Goal: Consume media (video, audio)

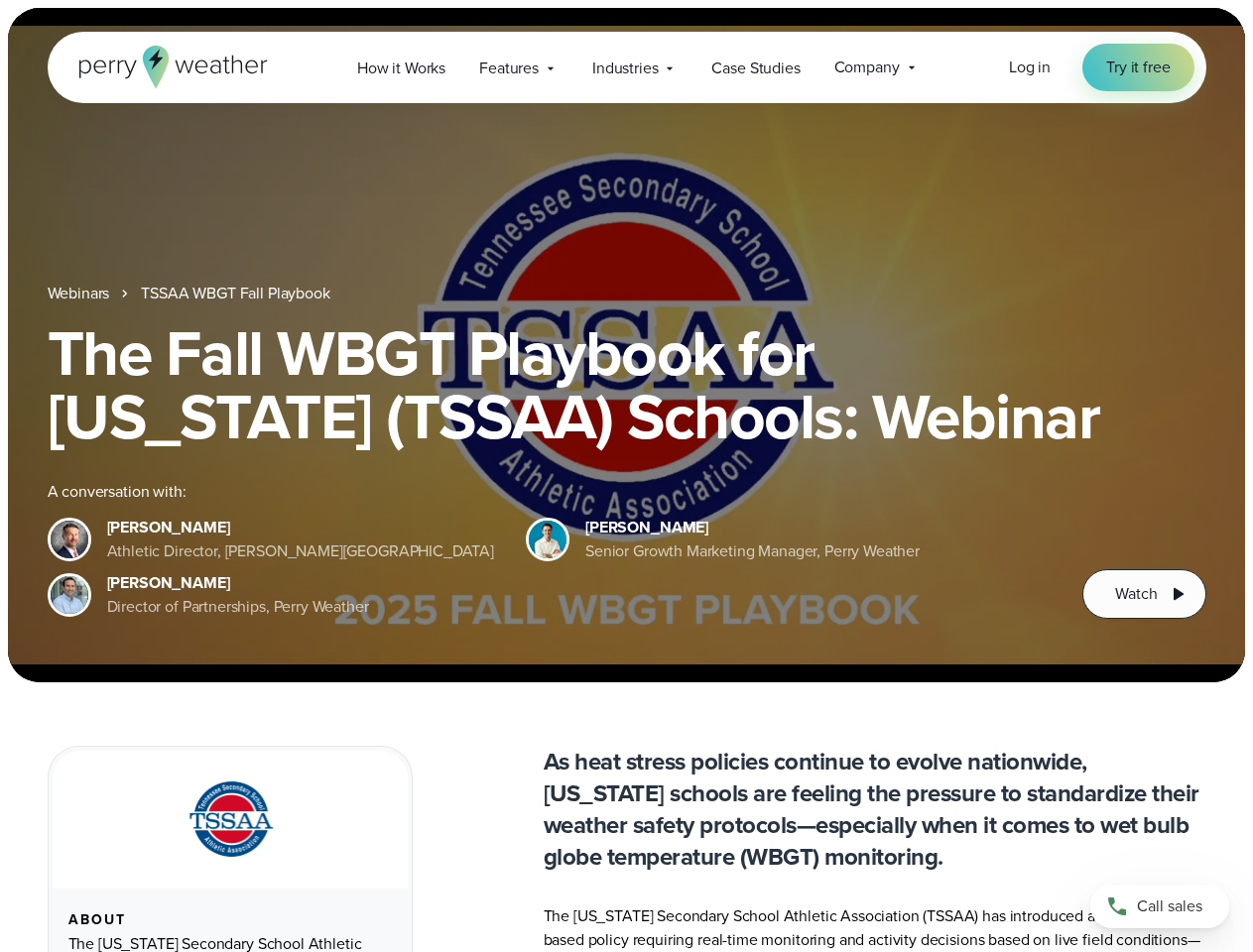
click at [626, 476] on div "The Fall WBGT Playbook for [US_STATE] (TSSAA) Schools: Webinar A conversation w…" at bounding box center [627, 469] width 1159 height 297
click at [626, 68] on span "Industries" at bounding box center [625, 69] width 66 height 24
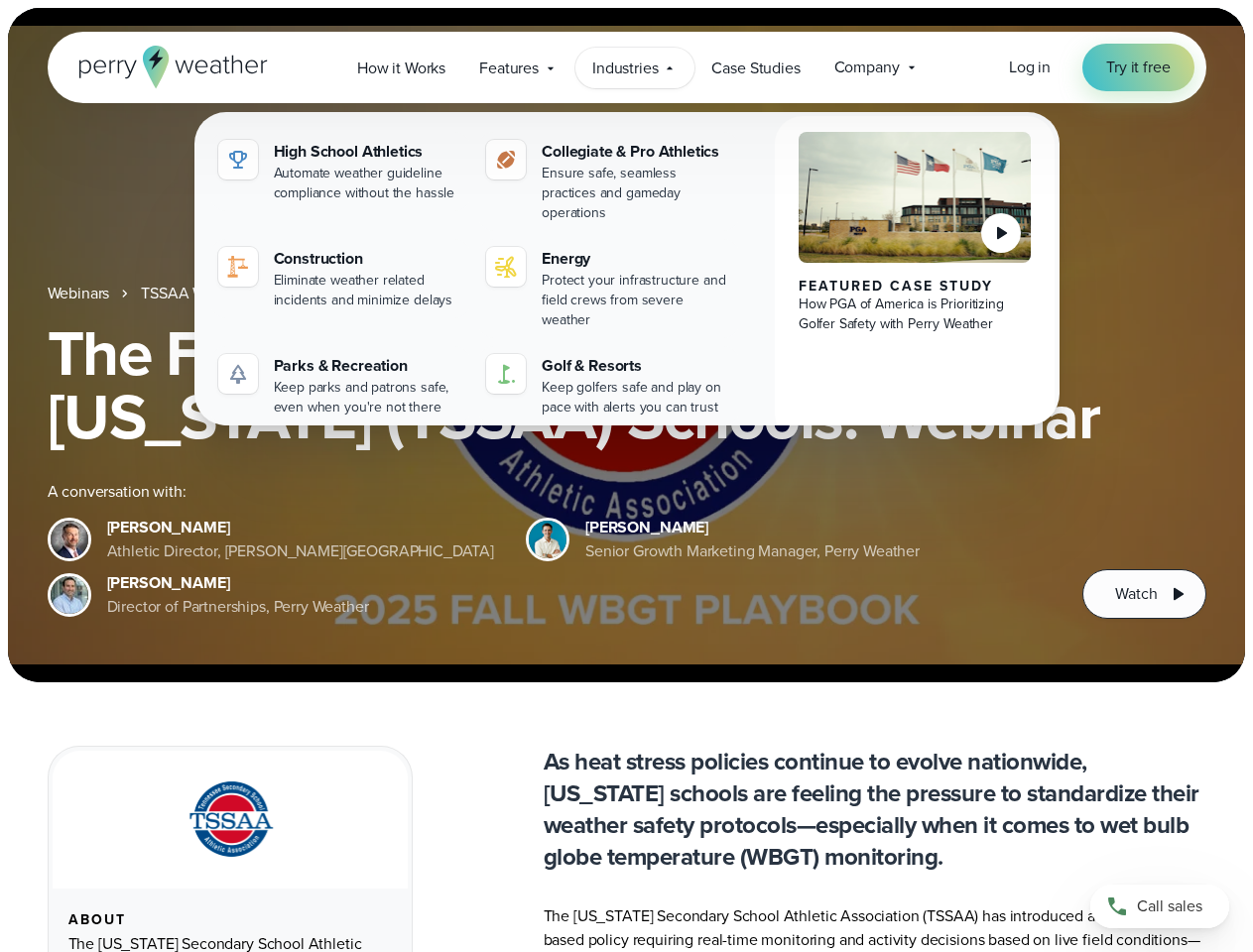
click at [626, 345] on h1 "The Fall WBGT Playbook for [US_STATE] (TSSAA) Schools: Webinar" at bounding box center [627, 385] width 1159 height 127
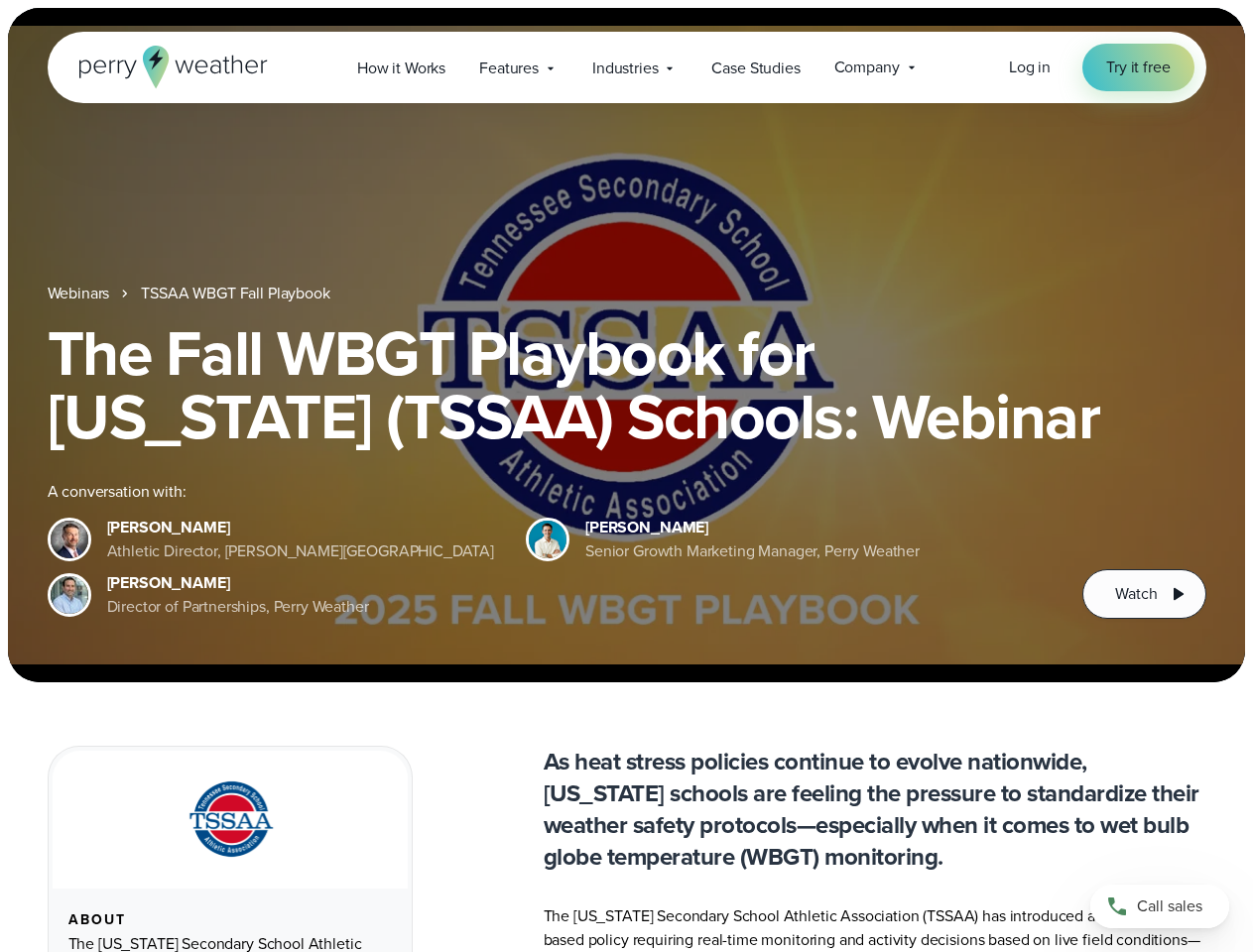
click at [237, 293] on link "TSSAA WBGT Fall Playbook" at bounding box center [235, 293] width 189 height 24
click at [1144, 594] on span "Watch" at bounding box center [1136, 594] width 42 height 24
